Goal: Transaction & Acquisition: Purchase product/service

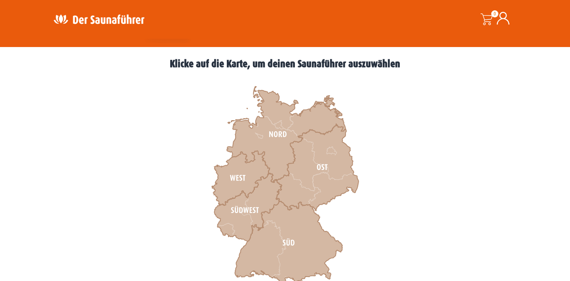
scroll to position [207, 0]
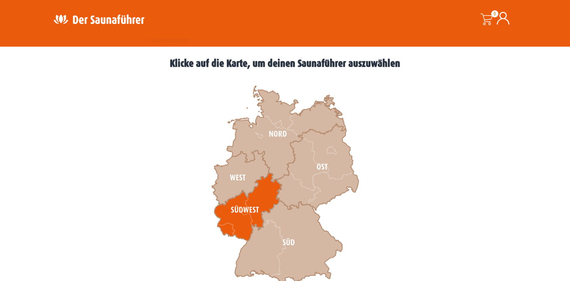
click at [268, 198] on icon at bounding box center [248, 207] width 67 height 68
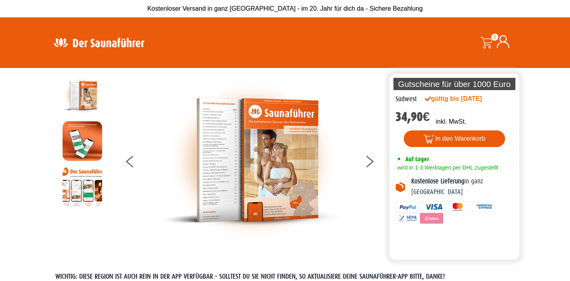
click at [85, 37] on img at bounding box center [98, 42] width 103 height 15
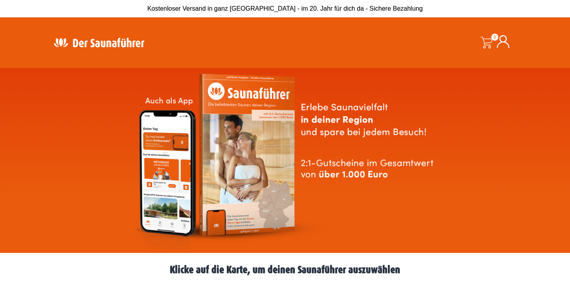
click at [120, 37] on img at bounding box center [98, 42] width 103 height 15
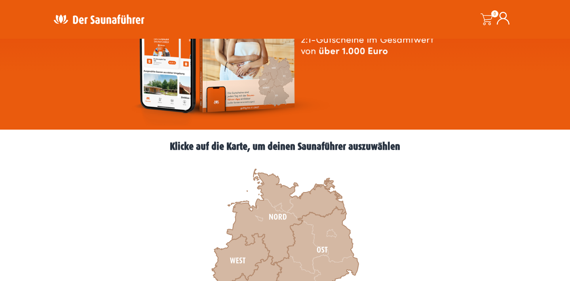
scroll to position [300, 0]
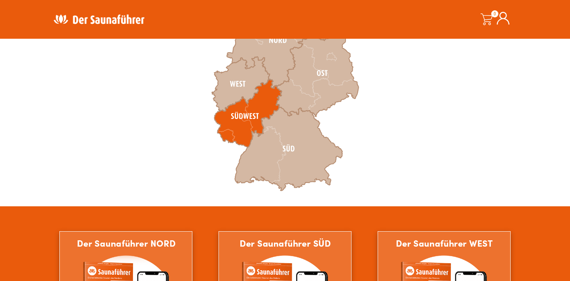
click at [266, 103] on icon at bounding box center [248, 114] width 67 height 68
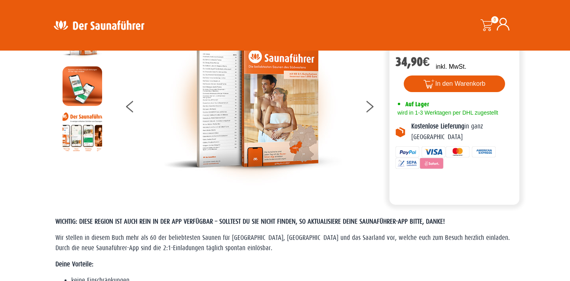
scroll to position [68, 0]
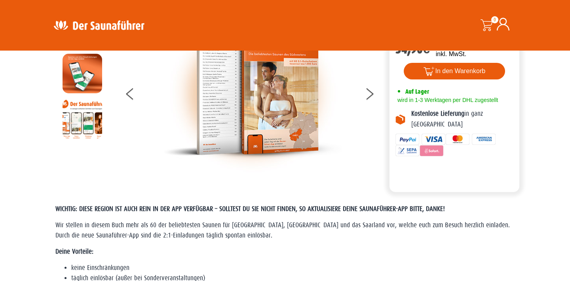
click at [361, 93] on div at bounding box center [252, 92] width 271 height 169
click at [367, 95] on button at bounding box center [375, 95] width 20 height 20
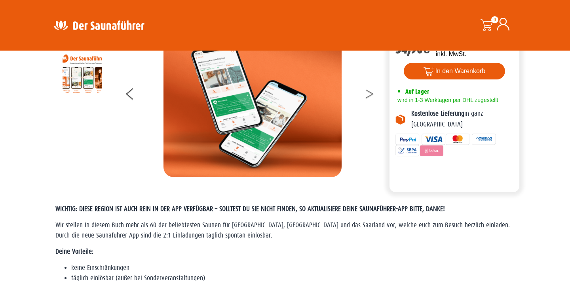
click at [367, 95] on button at bounding box center [375, 95] width 20 height 20
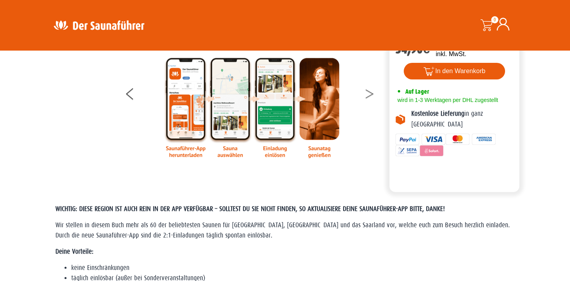
click at [367, 94] on button at bounding box center [375, 95] width 20 height 20
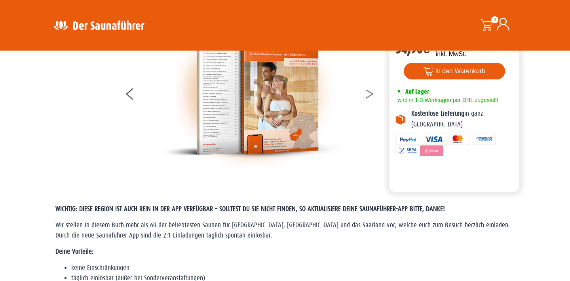
click at [367, 94] on button at bounding box center [375, 95] width 20 height 20
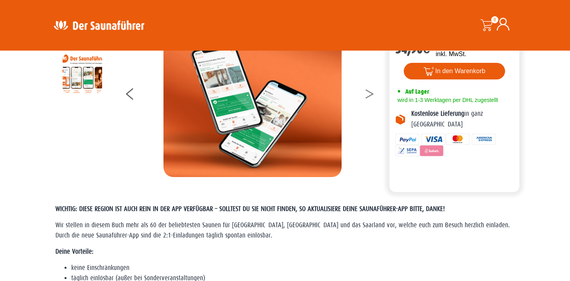
click at [367, 94] on button at bounding box center [375, 95] width 20 height 20
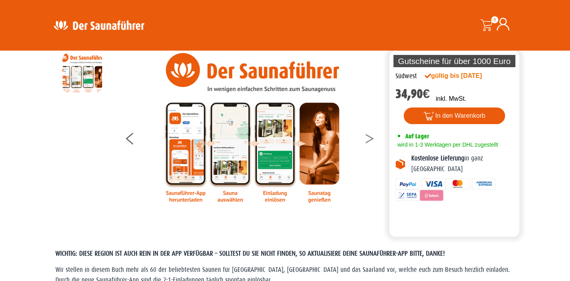
scroll to position [0, 0]
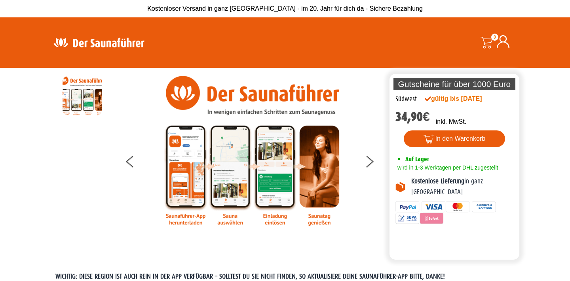
click at [113, 41] on img at bounding box center [98, 42] width 103 height 15
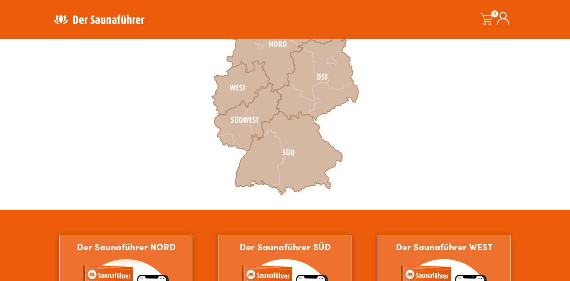
scroll to position [318, 0]
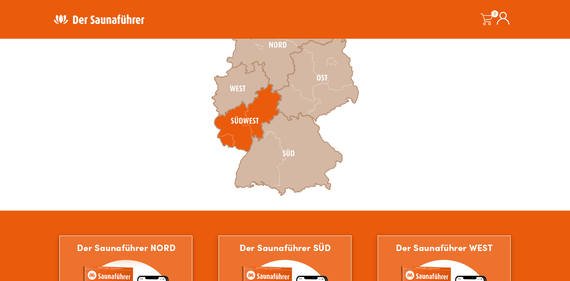
click at [272, 105] on icon at bounding box center [248, 118] width 67 height 68
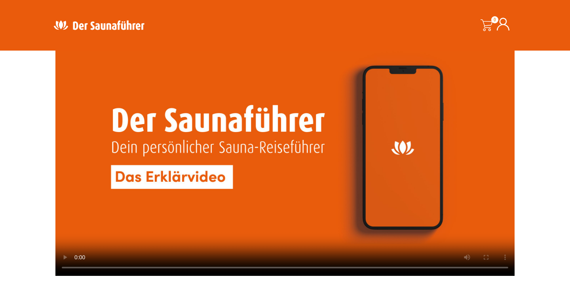
scroll to position [1846, 0]
